Goal: Task Accomplishment & Management: Complete application form

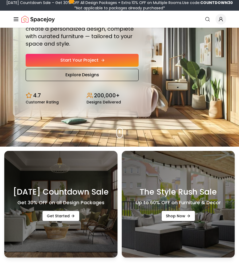
click at [87, 63] on link "Start Your Project" at bounding box center [82, 60] width 113 height 13
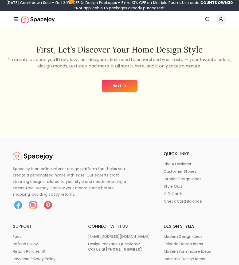
scroll to position [80, 0]
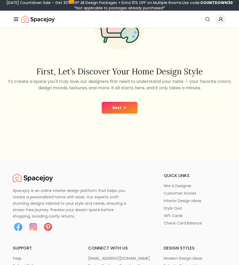
click at [114, 100] on div "Next" at bounding box center [119, 108] width 231 height 20
click at [114, 106] on button "Next" at bounding box center [120, 108] width 36 height 12
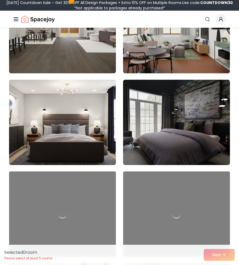
scroll to position [1309, 0]
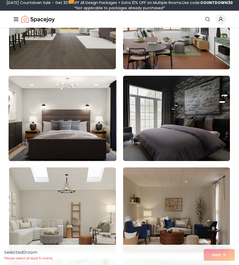
click at [78, 99] on img at bounding box center [62, 119] width 112 height 90
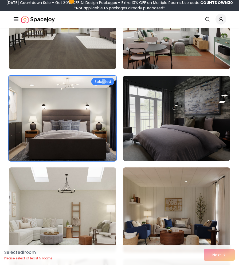
click at [103, 81] on div "Selected" at bounding box center [102, 81] width 23 height 7
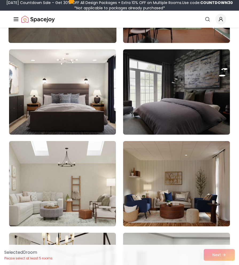
scroll to position [1335, 0]
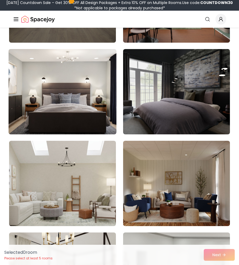
click at [92, 103] on img at bounding box center [62, 92] width 112 height 90
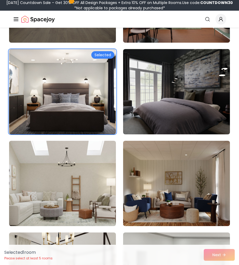
click at [216, 256] on div "Selected 1 room Please select at least 5 rooms Next" at bounding box center [119, 255] width 239 height 20
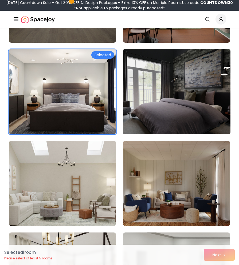
click at [167, 95] on img at bounding box center [176, 92] width 112 height 90
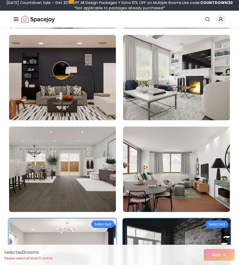
scroll to position [1149, 0]
